Goal: Task Accomplishment & Management: Use online tool/utility

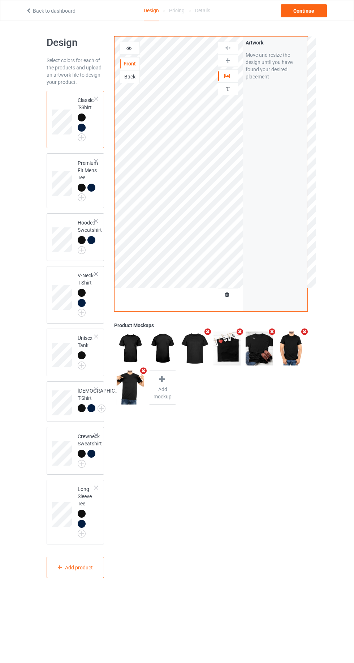
click at [237, 296] on div at bounding box center [228, 294] width 20 height 7
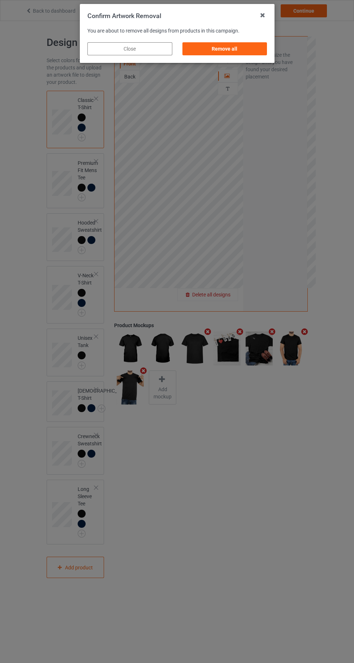
click at [244, 52] on div "Remove all" at bounding box center [224, 48] width 85 height 13
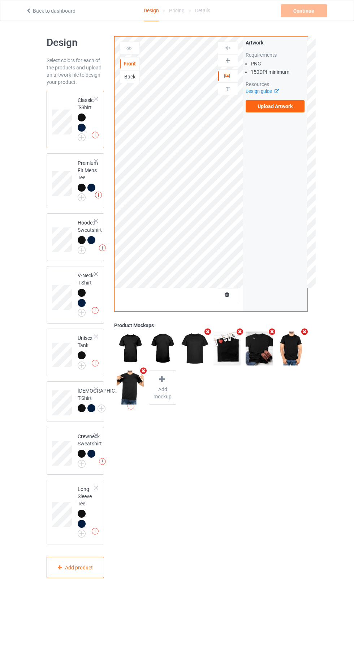
click at [286, 110] on label "Upload Artwork" at bounding box center [275, 106] width 59 height 12
click at [0, 0] on input "Upload Artwork" at bounding box center [0, 0] width 0 height 0
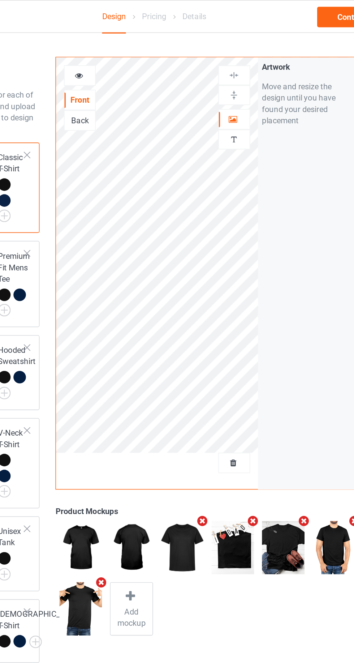
click at [227, 76] on icon at bounding box center [227, 74] width 6 height 5
click at [129, 46] on icon at bounding box center [129, 46] width 6 height 5
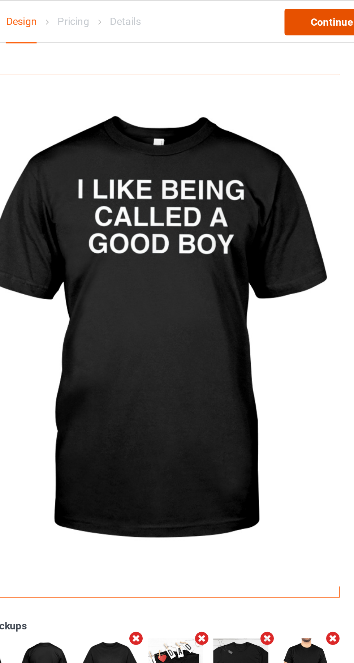
click at [299, 12] on div "Continue" at bounding box center [304, 10] width 46 height 13
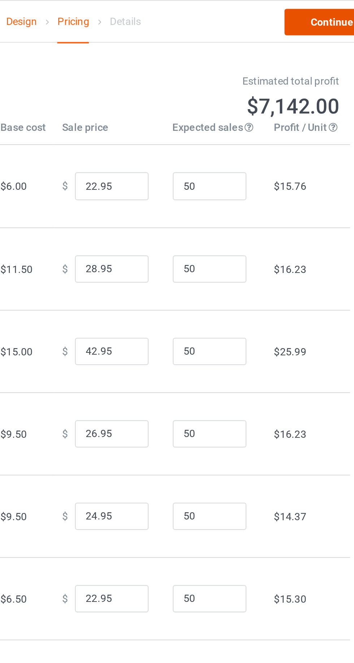
click at [299, 14] on link "Continue" at bounding box center [304, 10] width 46 height 13
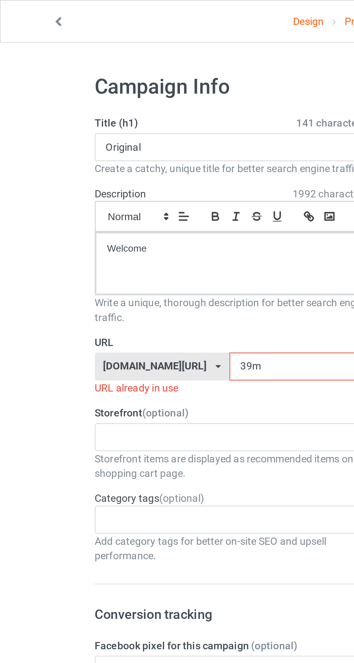
click at [138, 180] on input "39m" at bounding box center [151, 180] width 76 height 14
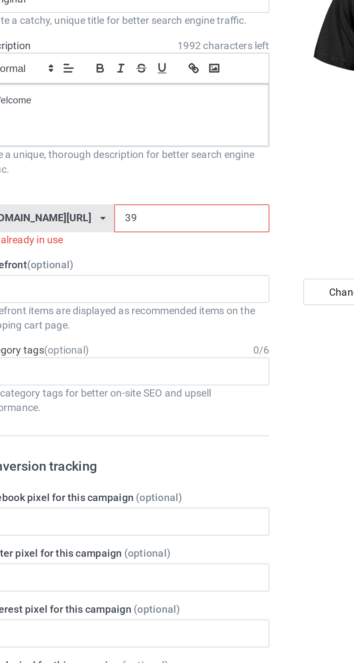
type input "3"
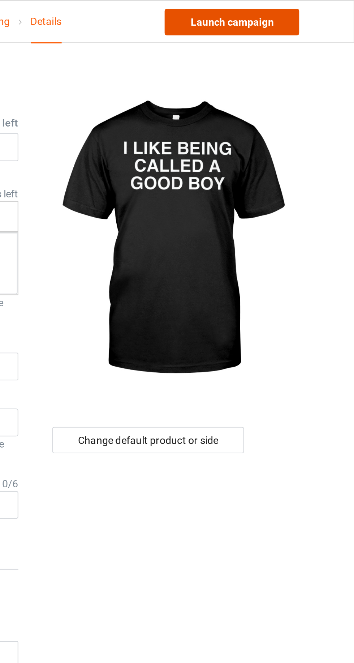
click at [288, 9] on link "Launch campaign" at bounding box center [294, 10] width 66 height 13
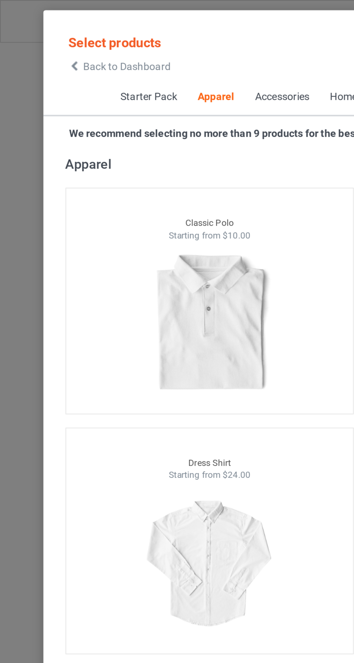
click at [37, 31] on icon at bounding box center [37, 32] width 6 height 5
